Goal: Task Accomplishment & Management: Manage account settings

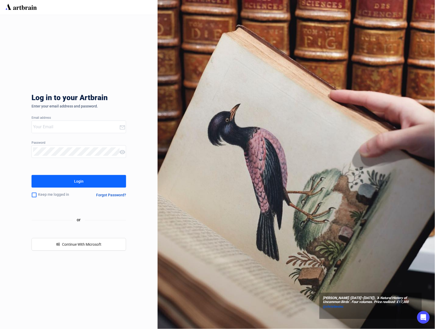
click at [78, 129] on input "email" at bounding box center [76, 127] width 86 height 8
type input "[EMAIL_ADDRESS][DOMAIN_NAME]"
click at [73, 176] on button "Login" at bounding box center [79, 181] width 95 height 13
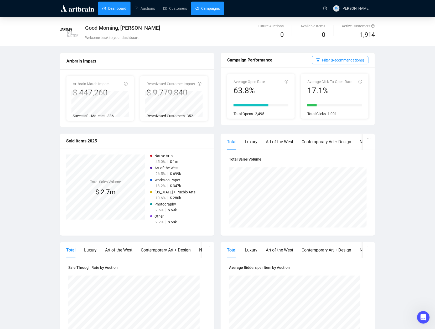
click at [215, 10] on link "Campaigns" at bounding box center [208, 9] width 24 height 14
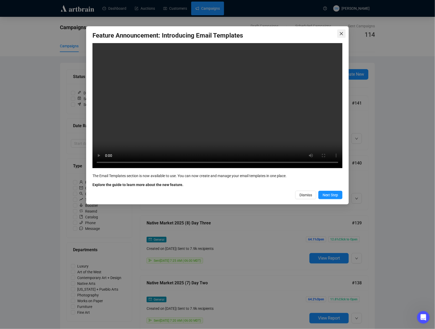
click at [340, 33] on icon "close" at bounding box center [342, 34] width 4 height 4
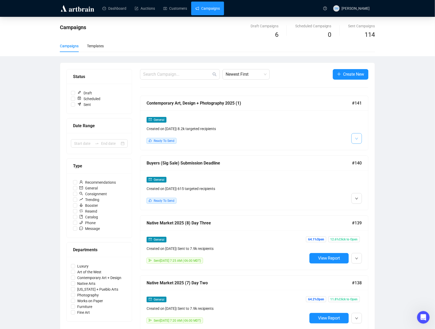
click at [357, 136] on span "button" at bounding box center [357, 138] width 3 height 7
click at [367, 149] on span "Edit" at bounding box center [366, 149] width 6 height 4
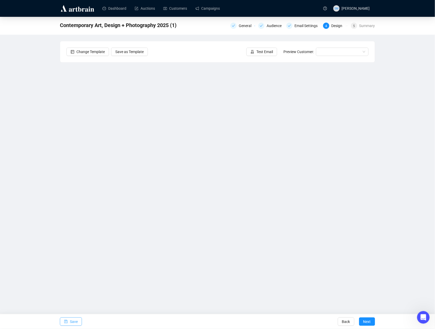
click at [74, 321] on span "Save" at bounding box center [74, 322] width 8 height 15
click at [77, 321] on span "Save" at bounding box center [74, 322] width 8 height 15
click at [403, 180] on div "Contemporary Art, Design + Photography 2025 (1) General Audience Email Settings…" at bounding box center [217, 142] width 435 height 250
click at [394, 168] on div "Contemporary Art, Design + Photography 2025 (1) General Audience Email Settings…" at bounding box center [217, 142] width 435 height 250
